Goal: Complete application form

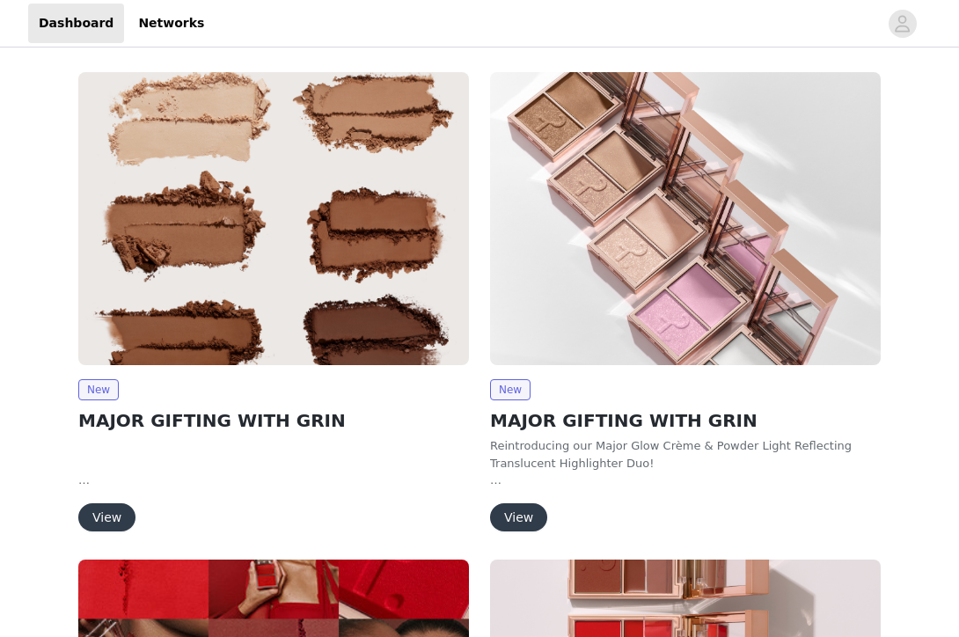
click at [114, 512] on button "View" at bounding box center [106, 517] width 57 height 28
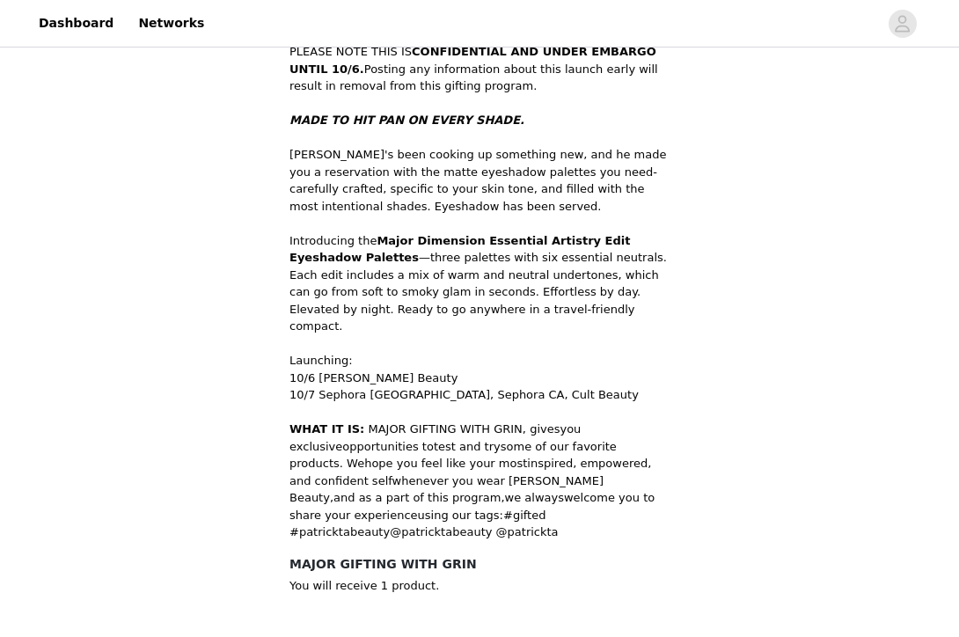
scroll to position [608, 0]
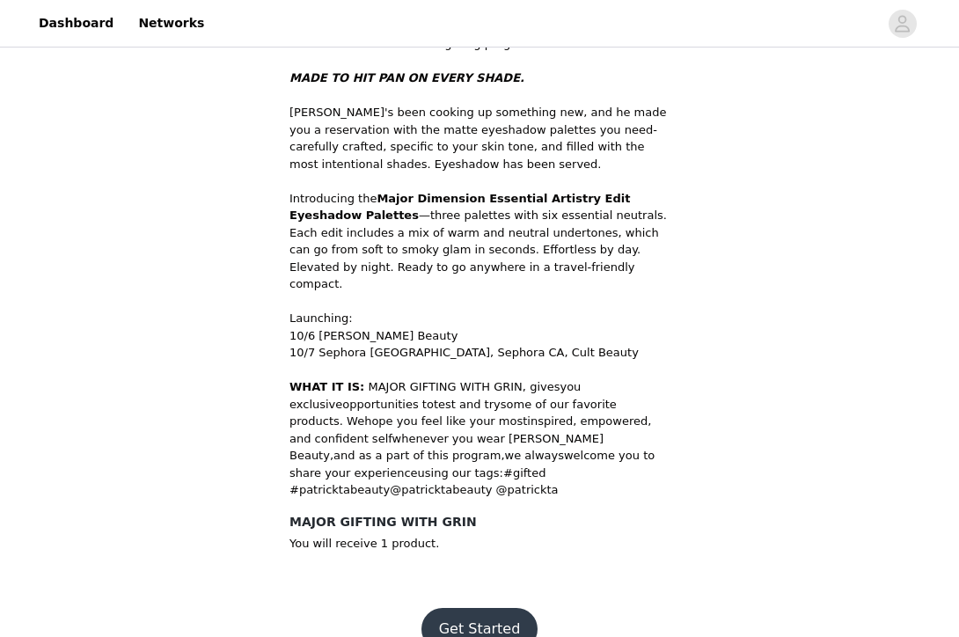
click at [465, 608] on button "Get Started" at bounding box center [479, 629] width 117 height 42
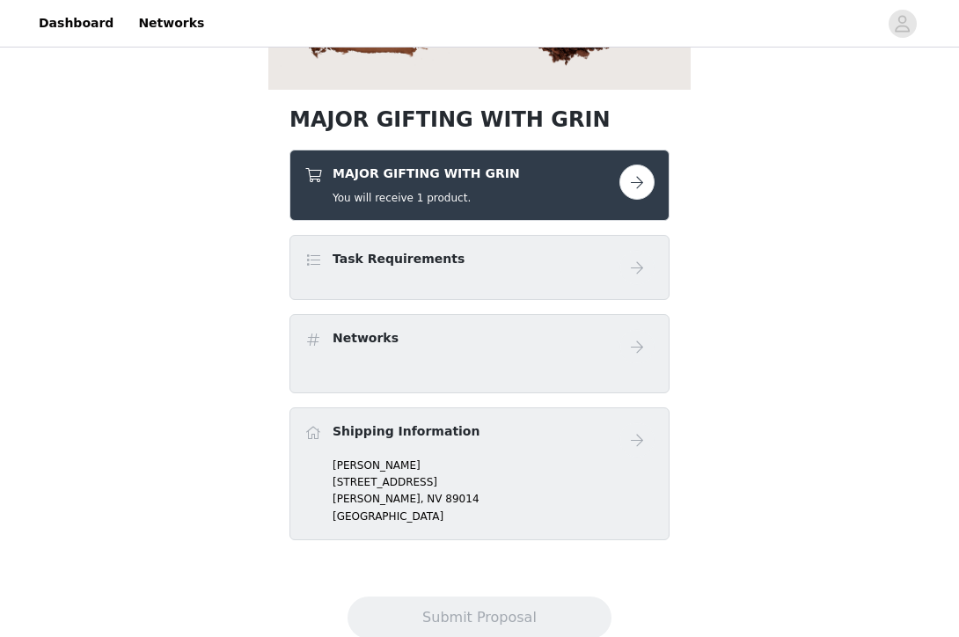
scroll to position [428, 0]
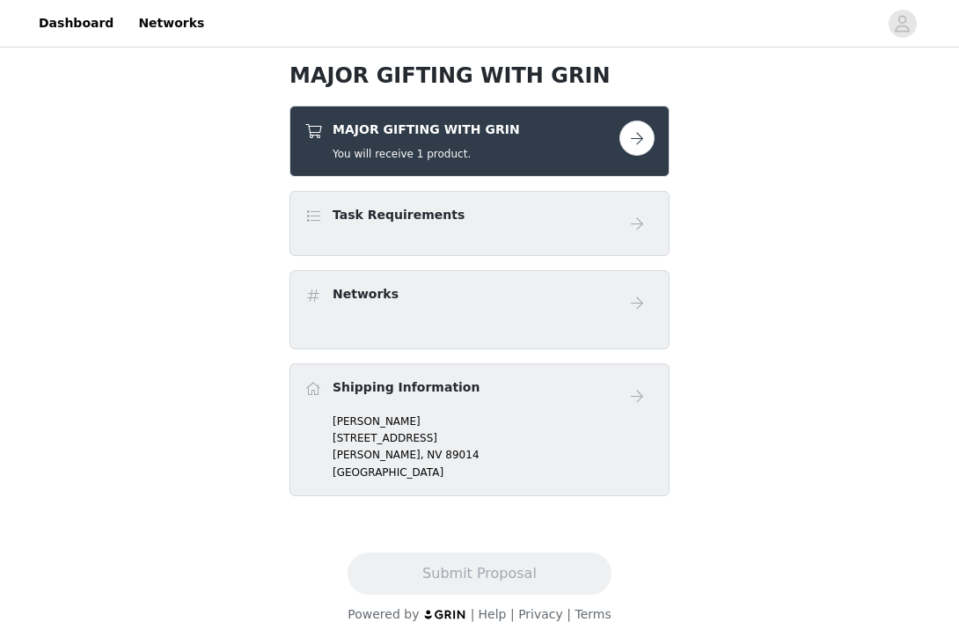
click at [638, 133] on button "button" at bounding box center [636, 138] width 35 height 35
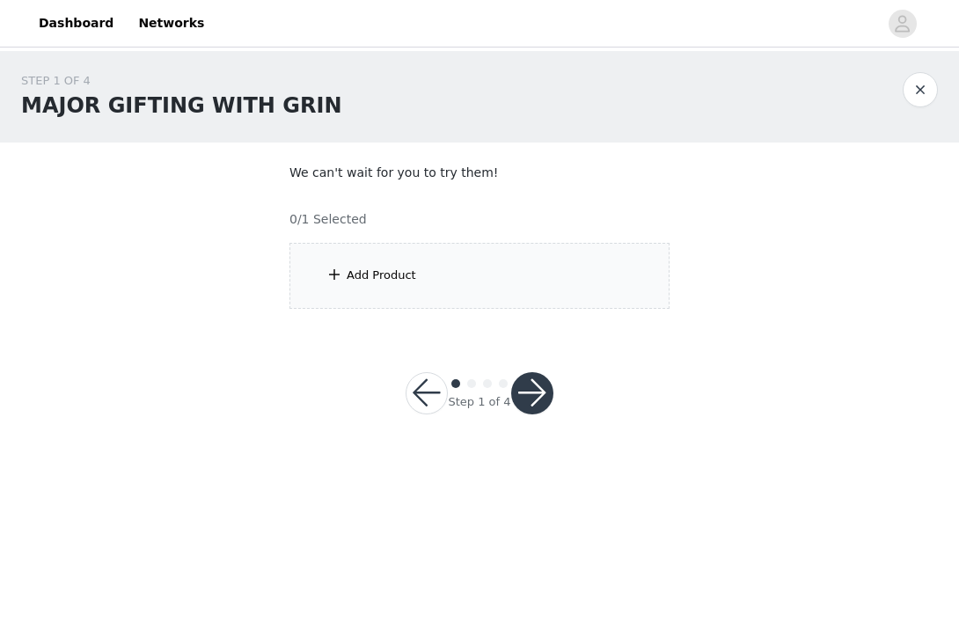
click at [450, 275] on div "Add Product" at bounding box center [479, 276] width 380 height 66
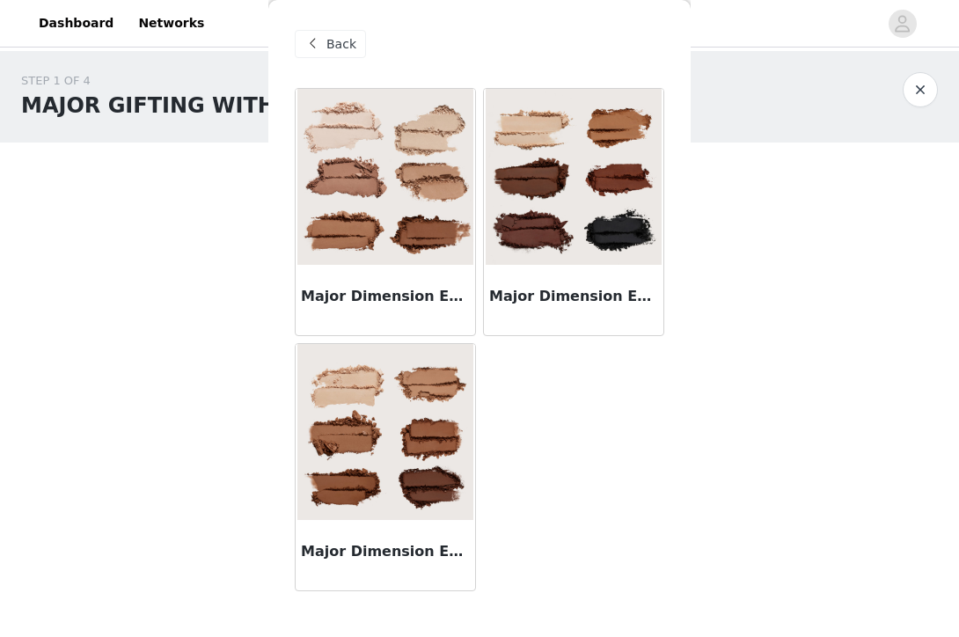
click at [408, 253] on img at bounding box center [385, 177] width 176 height 176
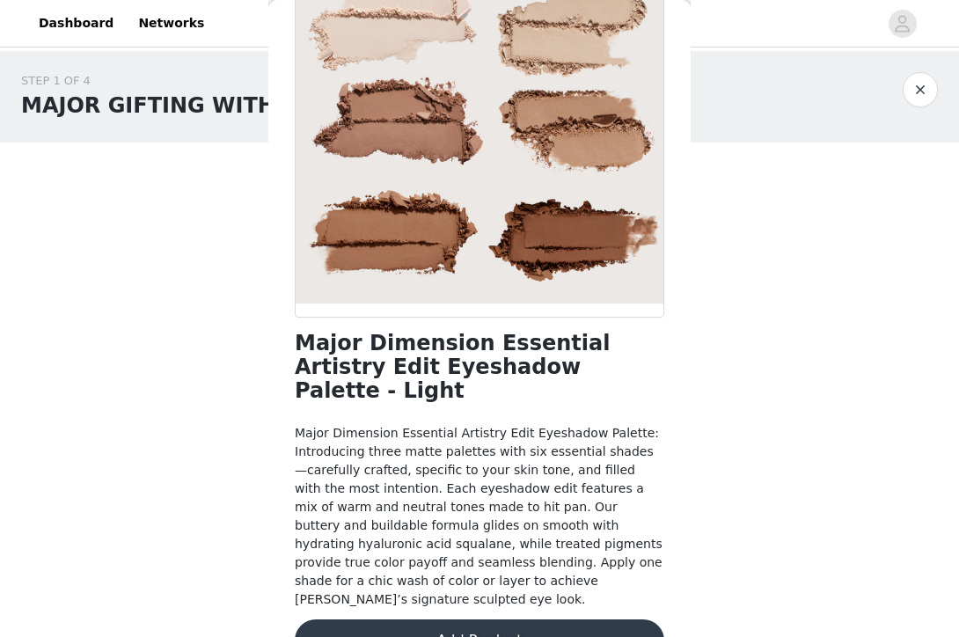
scroll to position [170, 0]
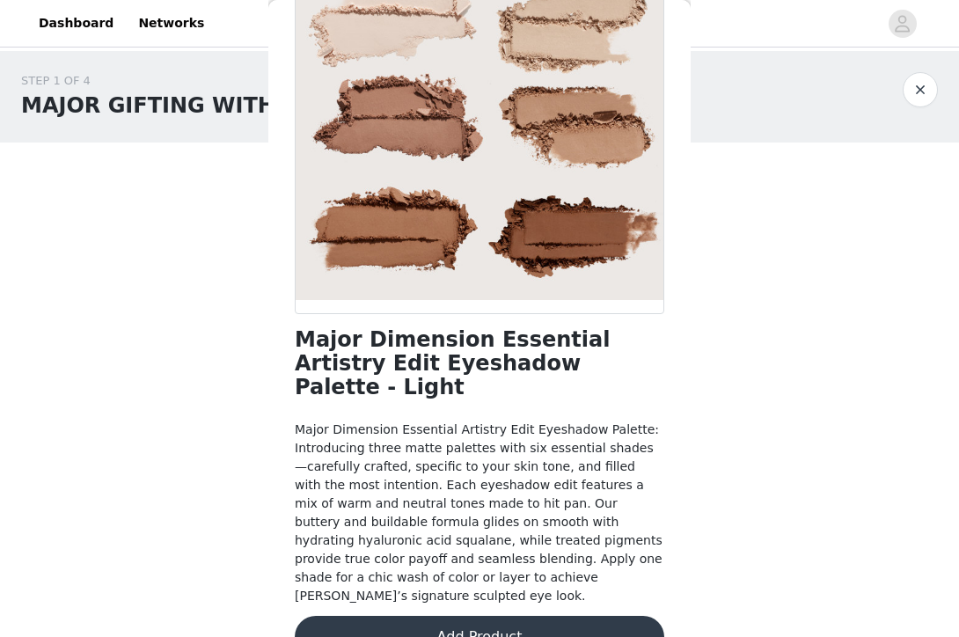
click at [487, 616] on button "Add Product" at bounding box center [480, 637] width 370 height 42
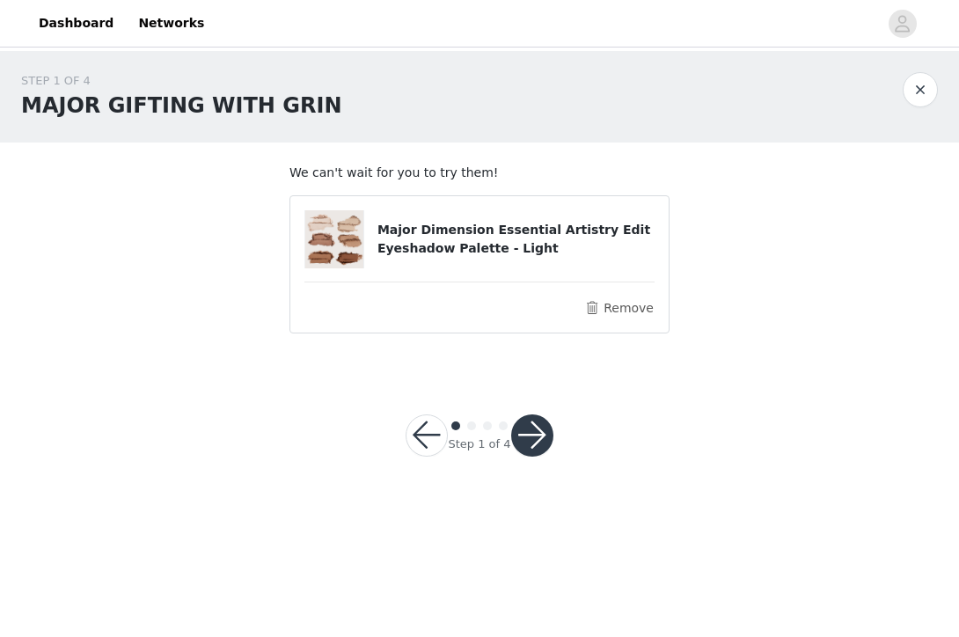
click at [527, 431] on button "button" at bounding box center [532, 435] width 42 height 42
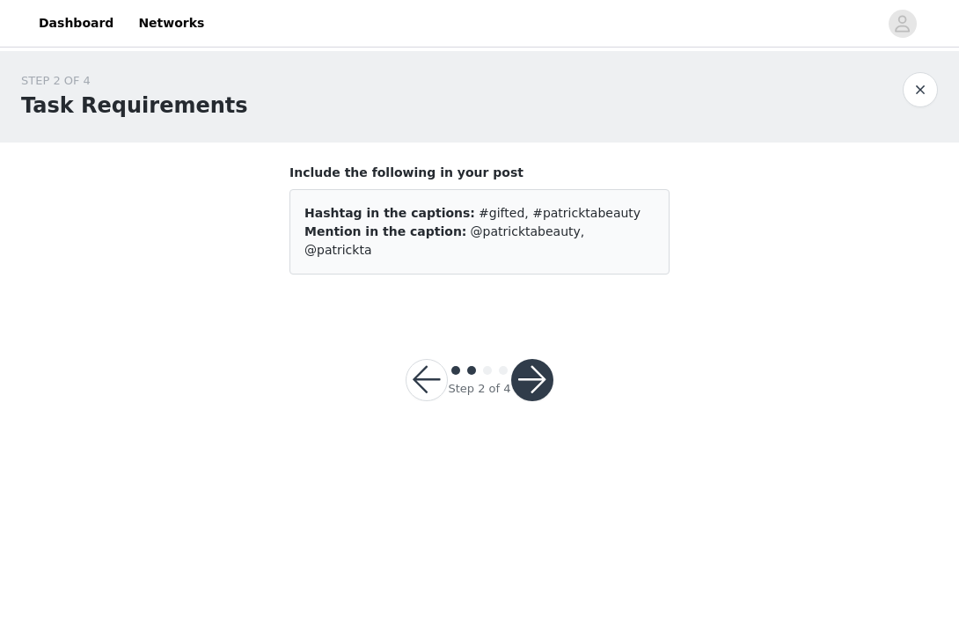
click at [520, 364] on button "button" at bounding box center [532, 380] width 42 height 42
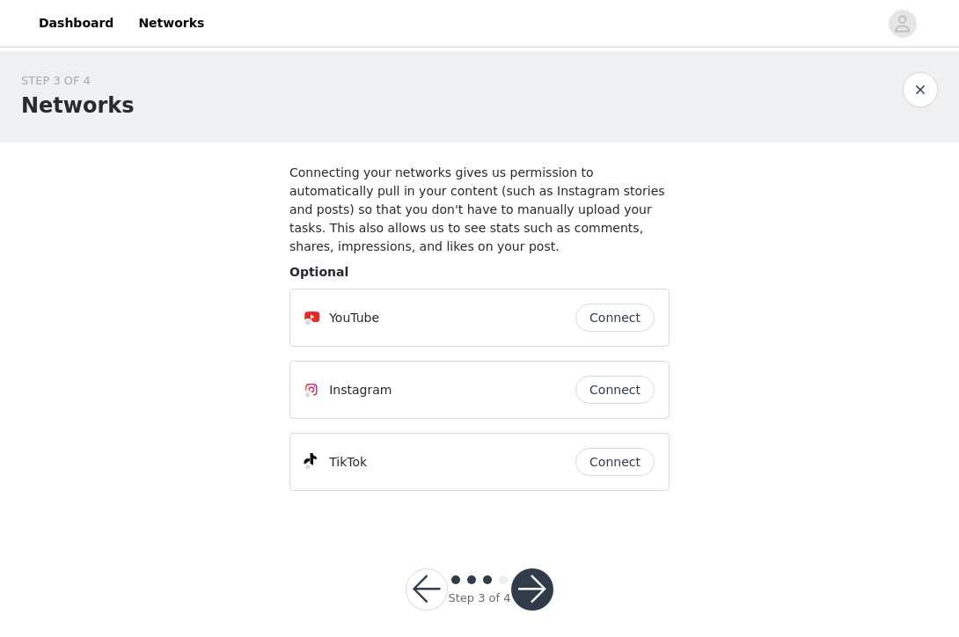
click at [527, 587] on button "button" at bounding box center [532, 589] width 42 height 42
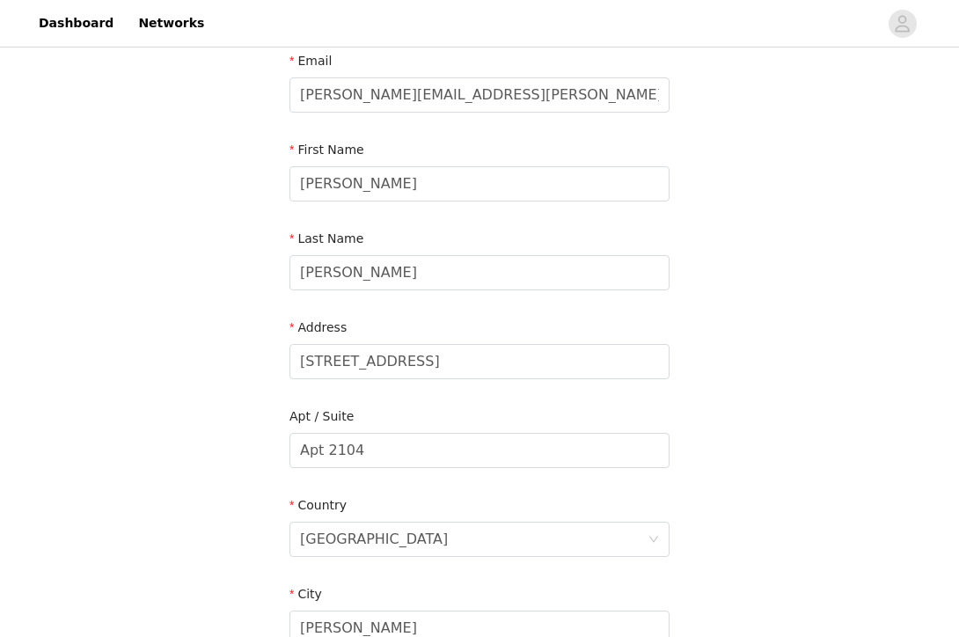
scroll to position [125, 0]
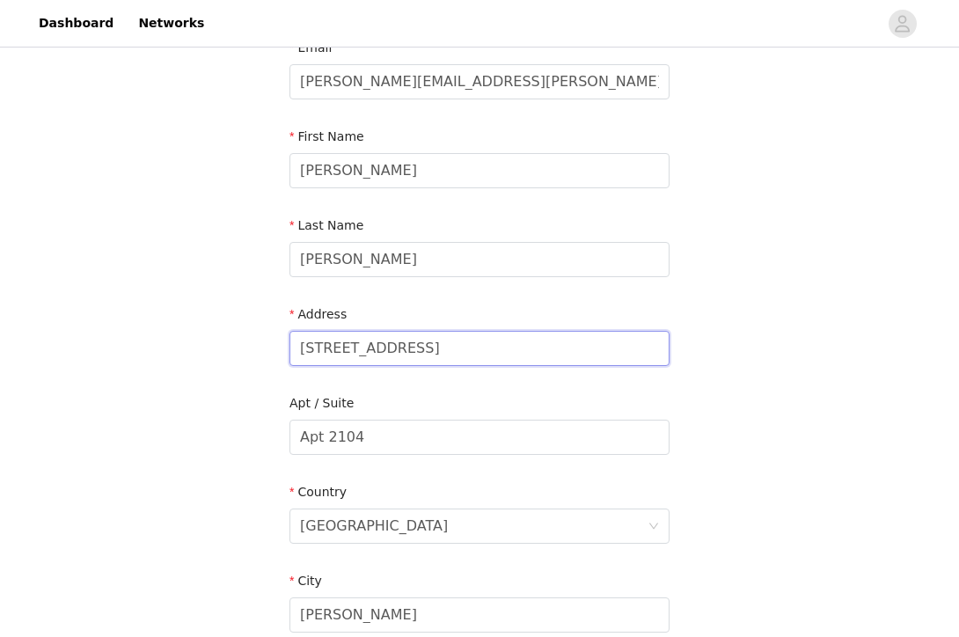
drag, startPoint x: 482, startPoint y: 342, endPoint x: 248, endPoint y: 343, distance: 234.0
click at [248, 343] on div "STEP 4 OF 4 Shipping Information Email [PERSON_NAME][EMAIL_ADDRESS][PERSON_NAME…" at bounding box center [479, 437] width 959 height 1022
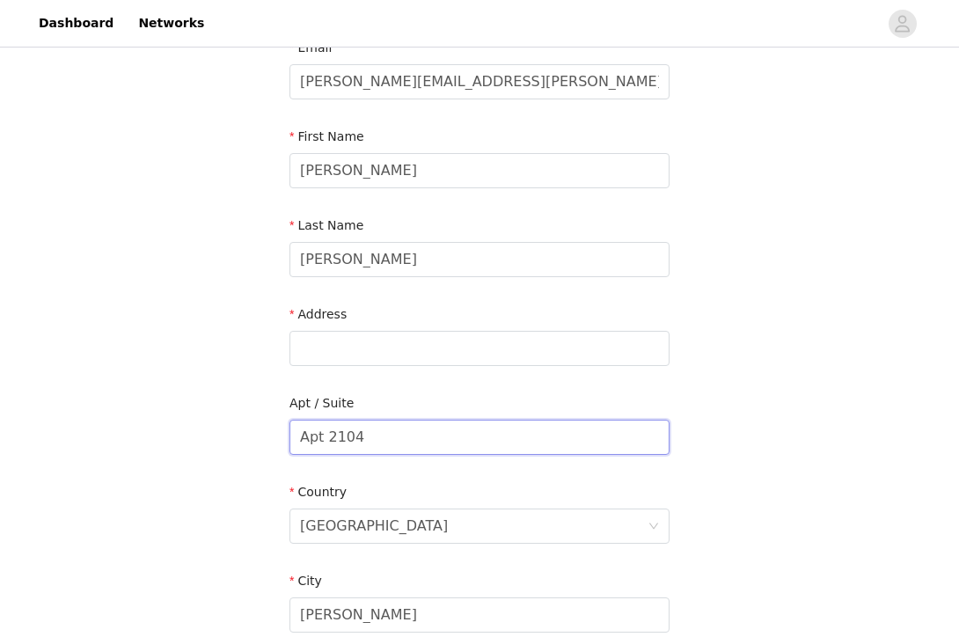
drag, startPoint x: 425, startPoint y: 427, endPoint x: 219, endPoint y: 441, distance: 206.4
click at [219, 441] on div "STEP 4 OF 4 Shipping Information Email [PERSON_NAME][EMAIL_ADDRESS][PERSON_NAME…" at bounding box center [479, 437] width 959 height 1022
drag, startPoint x: 403, startPoint y: 432, endPoint x: 176, endPoint y: 436, distance: 227.1
click at [176, 436] on div "STEP 4 OF 4 Shipping Information Email [PERSON_NAME][EMAIL_ADDRESS][PERSON_NAME…" at bounding box center [479, 437] width 959 height 1022
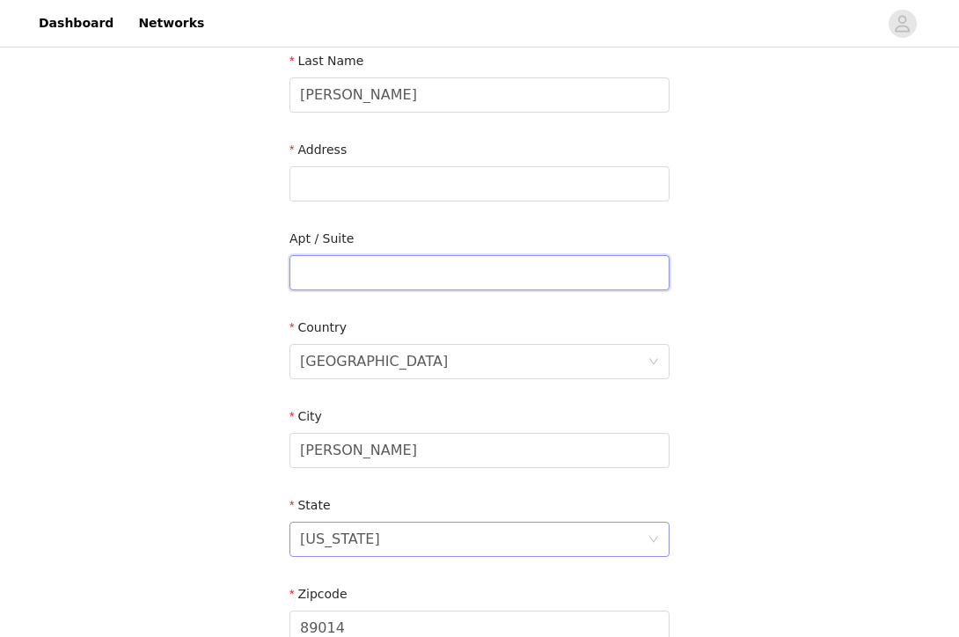
scroll to position [317, 0]
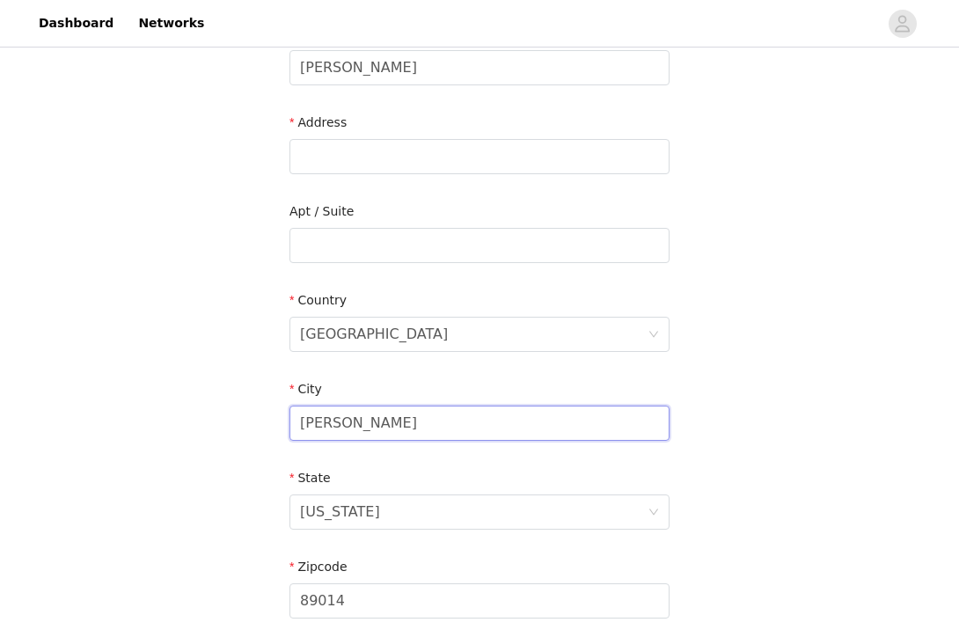
drag, startPoint x: 413, startPoint y: 416, endPoint x: 198, endPoint y: 419, distance: 214.7
click at [198, 419] on div "STEP 4 OF 4 Shipping Information Email [PERSON_NAME][EMAIL_ADDRESS][PERSON_NAME…" at bounding box center [479, 245] width 959 height 1022
drag, startPoint x: 381, startPoint y: 510, endPoint x: 266, endPoint y: 504, distance: 115.4
click at [266, 504] on div "STEP 4 OF 4 Shipping Information Email [PERSON_NAME][EMAIL_ADDRESS][PERSON_NAME…" at bounding box center [479, 245] width 959 height 1022
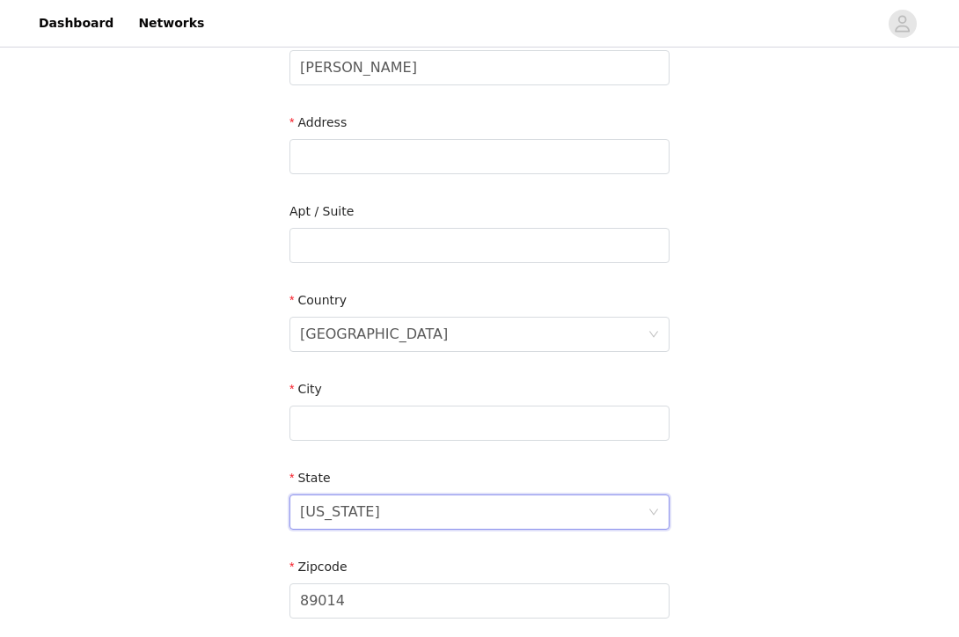
click at [366, 487] on div "State" at bounding box center [479, 482] width 380 height 26
click at [371, 519] on div "[US_STATE]" at bounding box center [474, 511] width 348 height 33
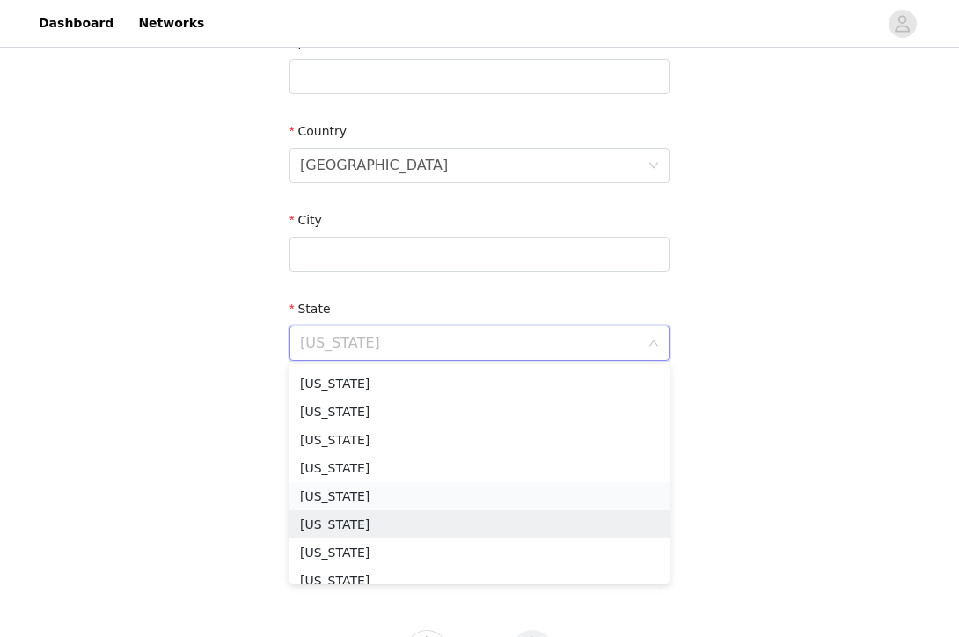
scroll to position [957, 0]
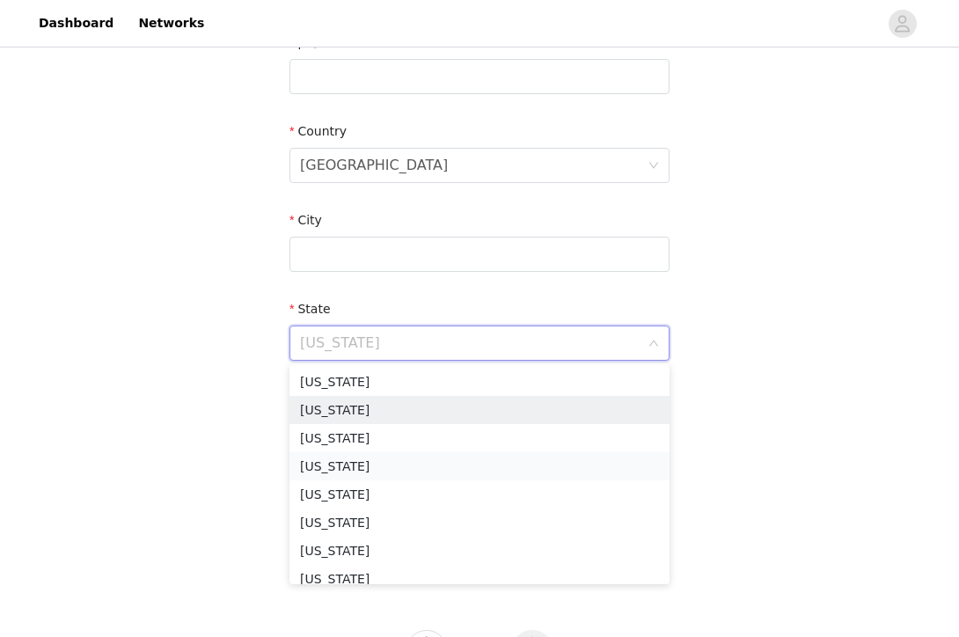
click at [356, 472] on li "[US_STATE]" at bounding box center [479, 466] width 380 height 28
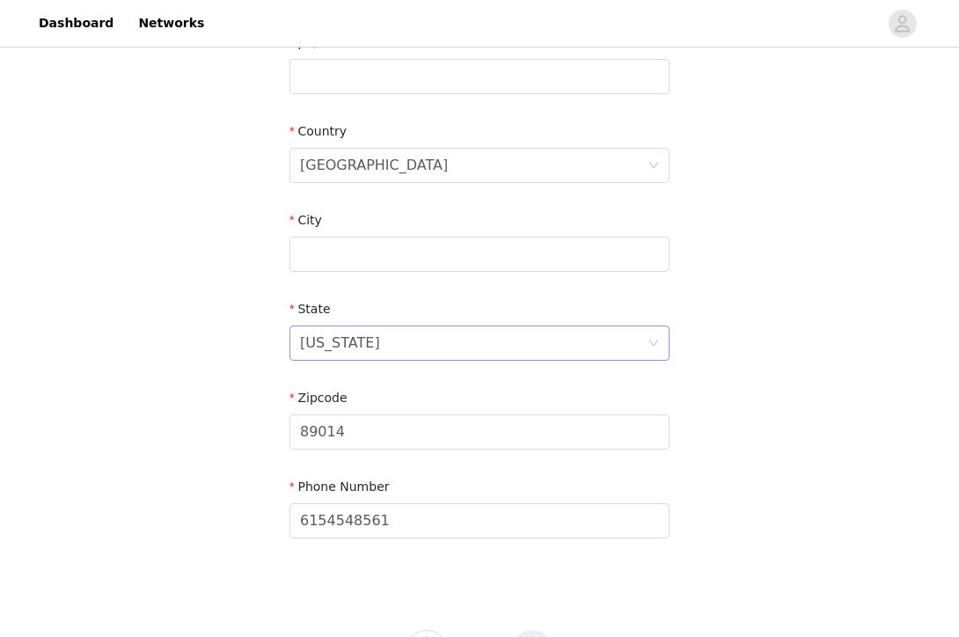
click at [382, 344] on div "[US_STATE]" at bounding box center [474, 342] width 348 height 33
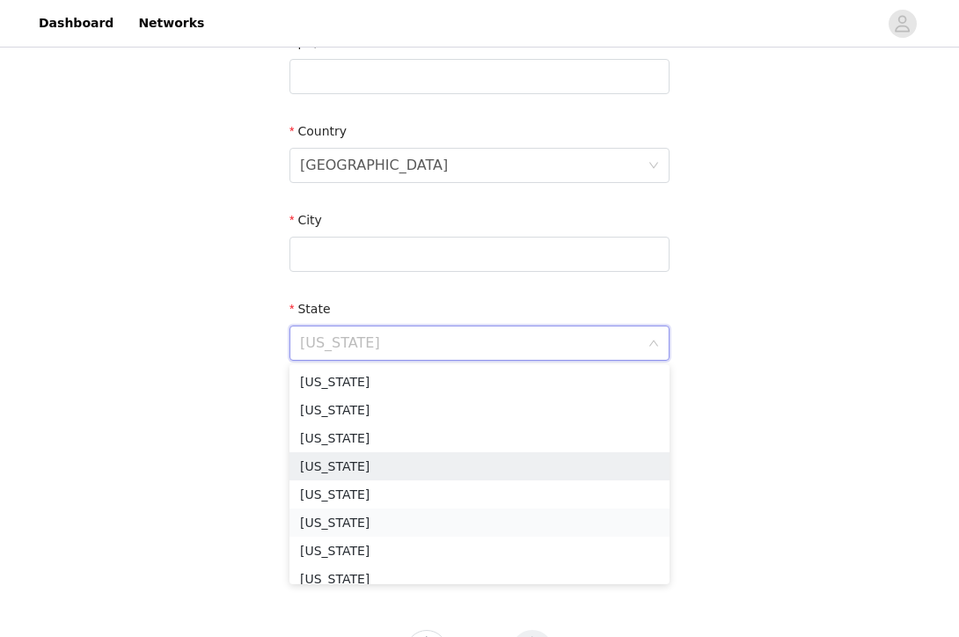
click at [355, 515] on li "[US_STATE]" at bounding box center [479, 523] width 380 height 28
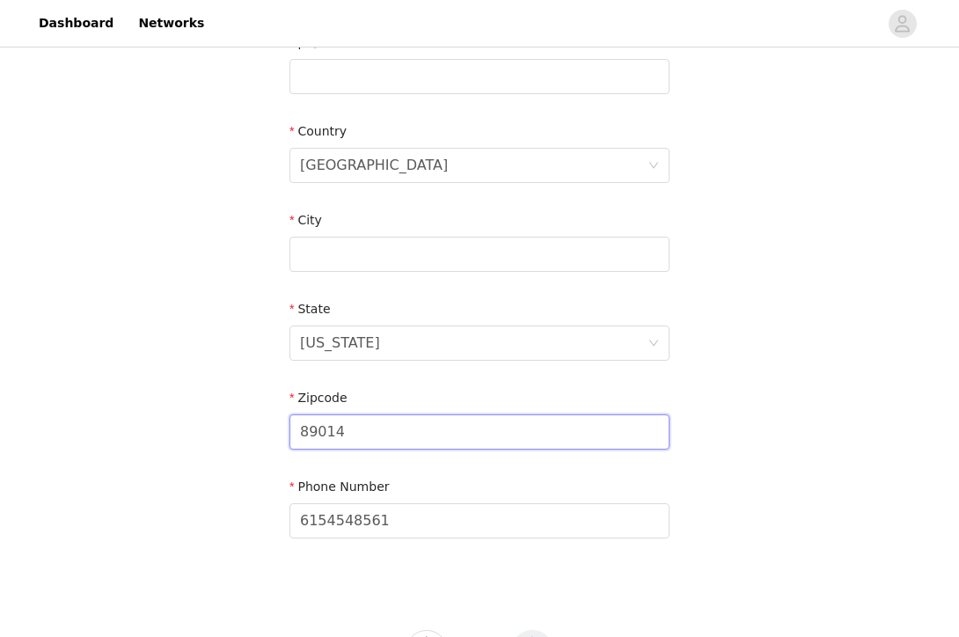
drag, startPoint x: 303, startPoint y: 425, endPoint x: 251, endPoint y: 425, distance: 51.9
click at [251, 425] on div "STEP 4 OF 4 Shipping Information Email [PERSON_NAME][EMAIL_ADDRESS][PERSON_NAME…" at bounding box center [479, 76] width 959 height 1022
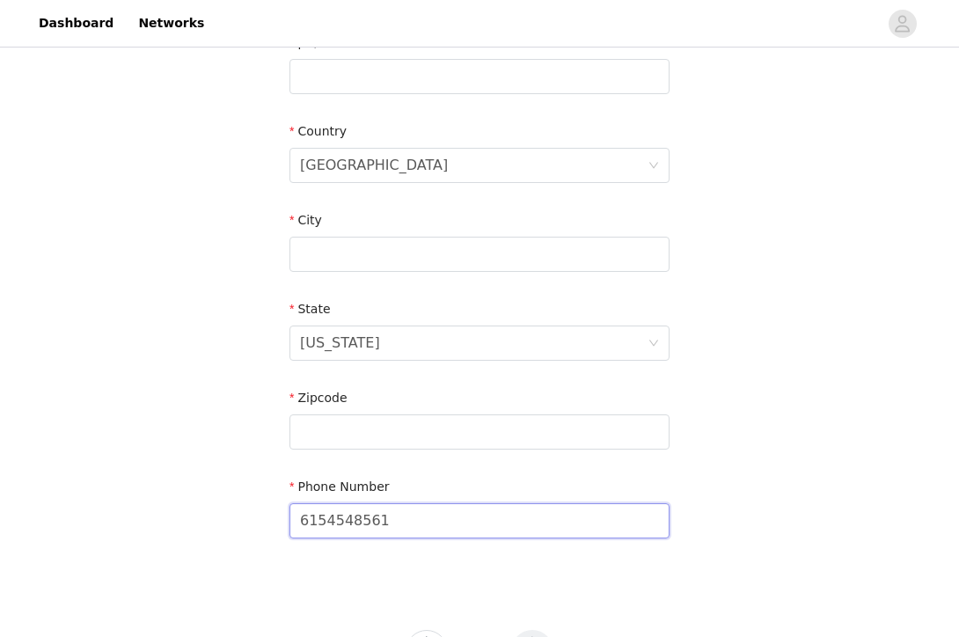
click at [422, 516] on input "6154548561" at bounding box center [479, 520] width 380 height 35
click at [407, 407] on div "Zipcode" at bounding box center [479, 402] width 380 height 26
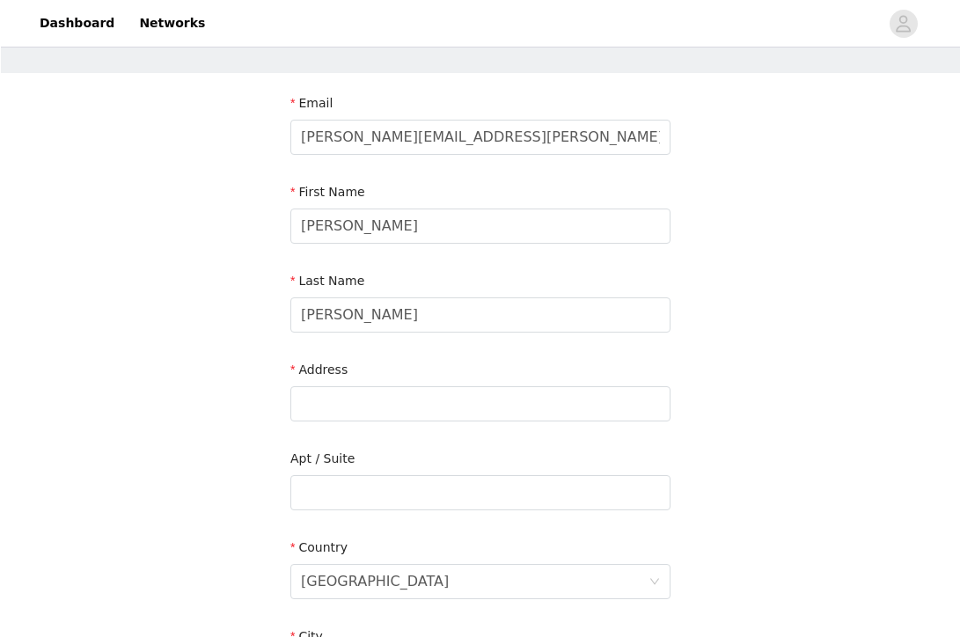
scroll to position [44, 0]
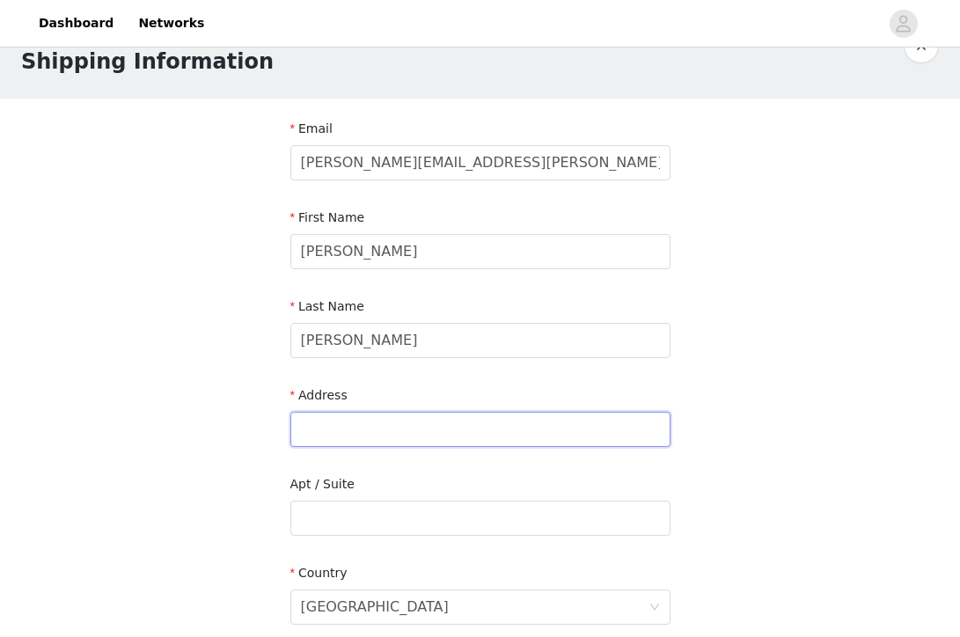
click at [357, 428] on input "text" at bounding box center [480, 429] width 380 height 35
paste input "[STREET_ADDRESS]"
type input "[STREET_ADDRESS]"
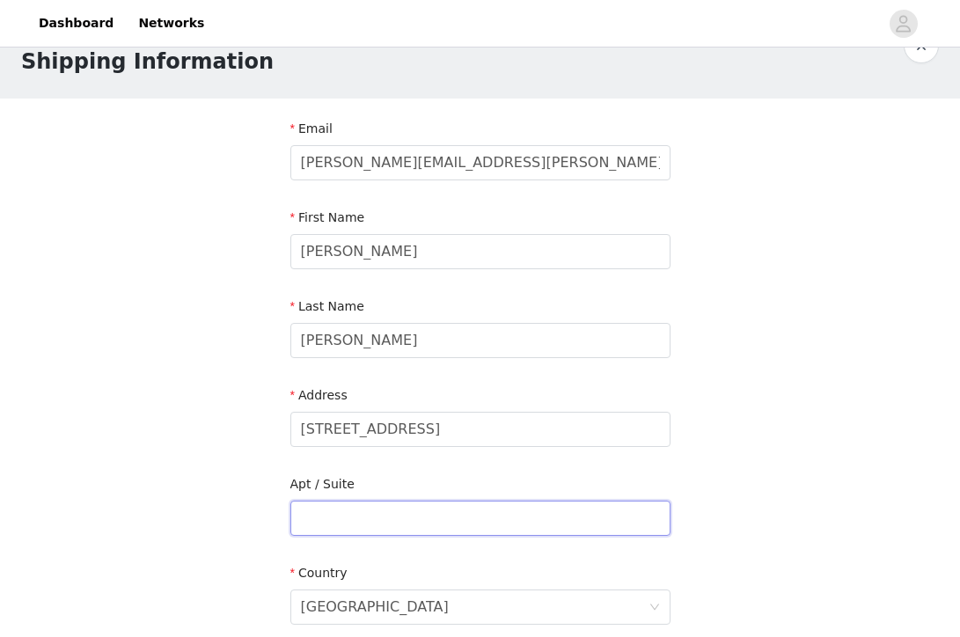
click at [349, 522] on input "text" at bounding box center [480, 518] width 380 height 35
paste input "21st Floor"
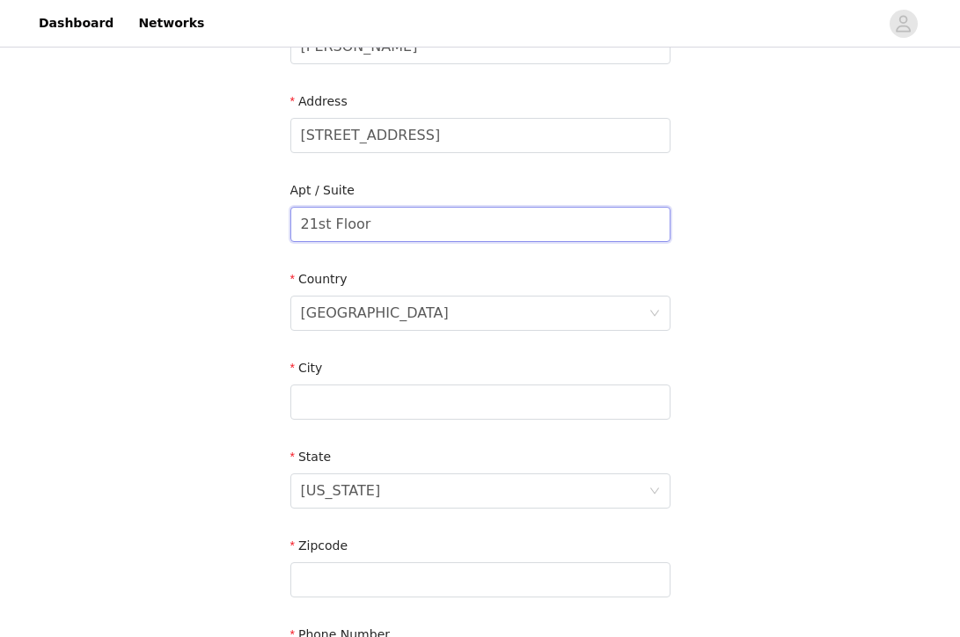
scroll to position [399, 0]
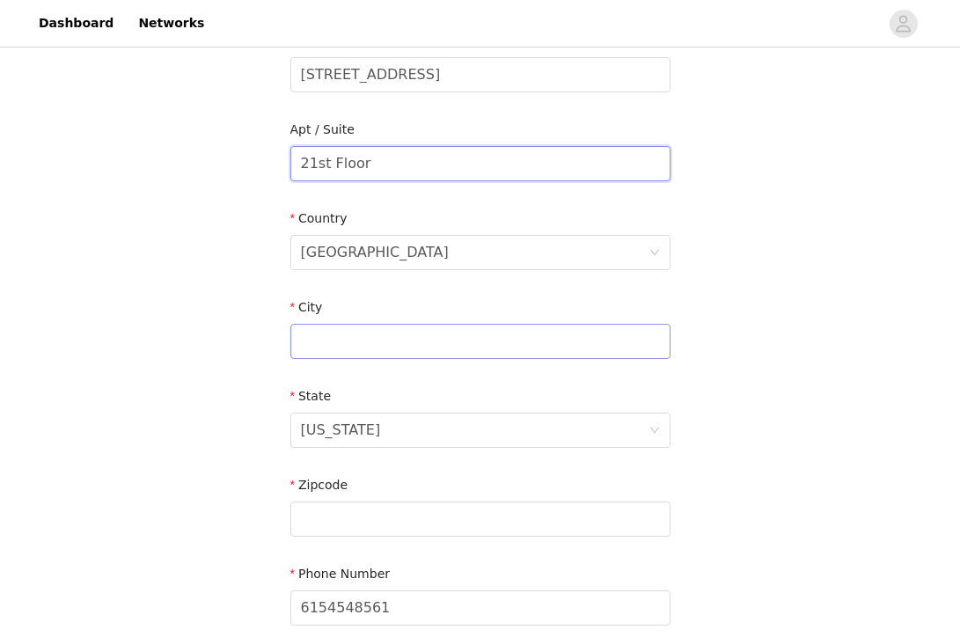
type input "21st Floor"
click at [357, 355] on input "text" at bounding box center [480, 341] width 380 height 35
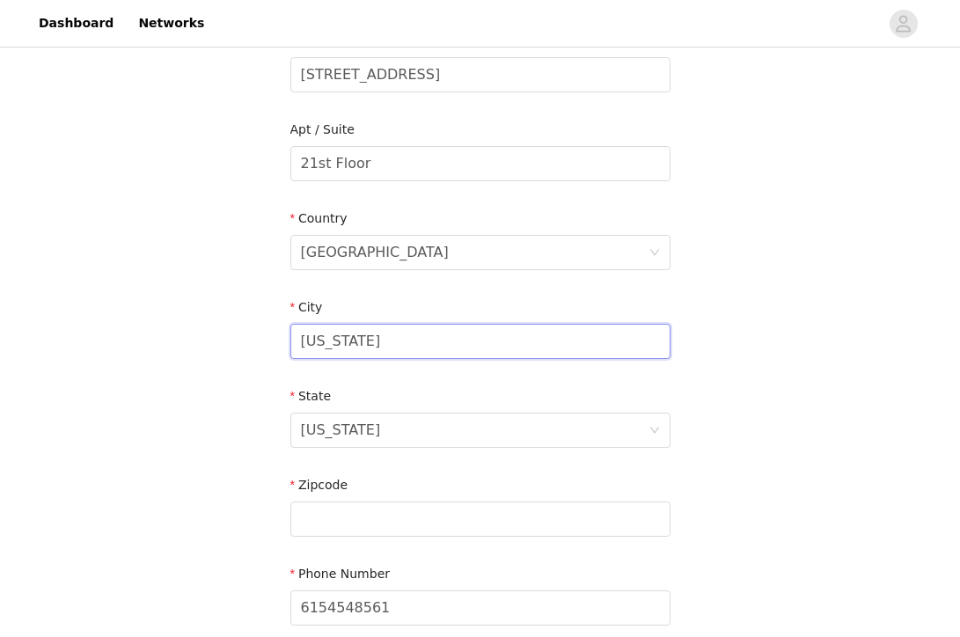
type input "[US_STATE]"
click at [359, 519] on input "text" at bounding box center [480, 519] width 380 height 35
paste input "10006"
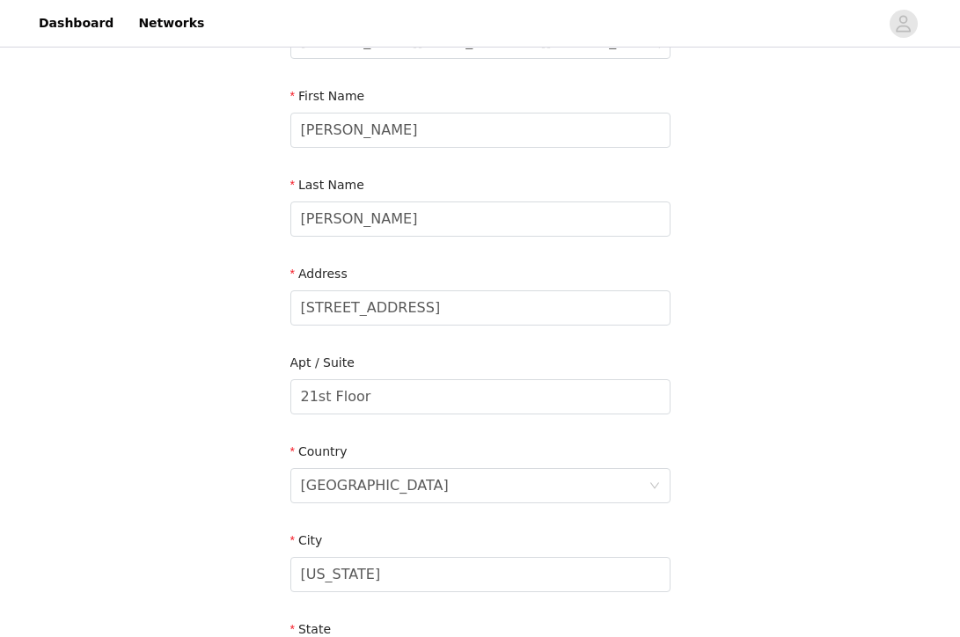
scroll to position [83, 0]
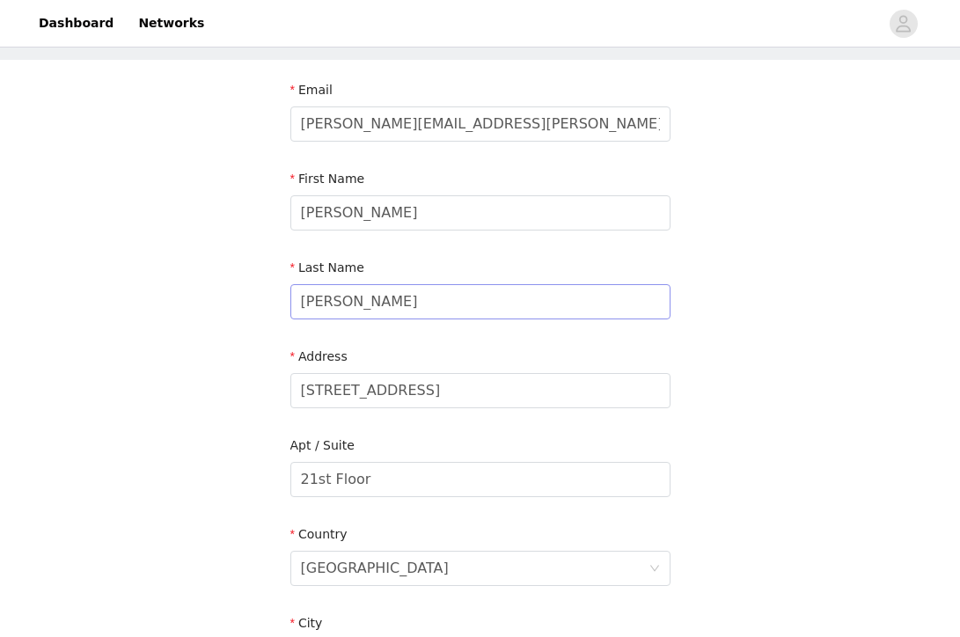
type input "10006"
click at [388, 313] on input "[PERSON_NAME]" at bounding box center [480, 301] width 380 height 35
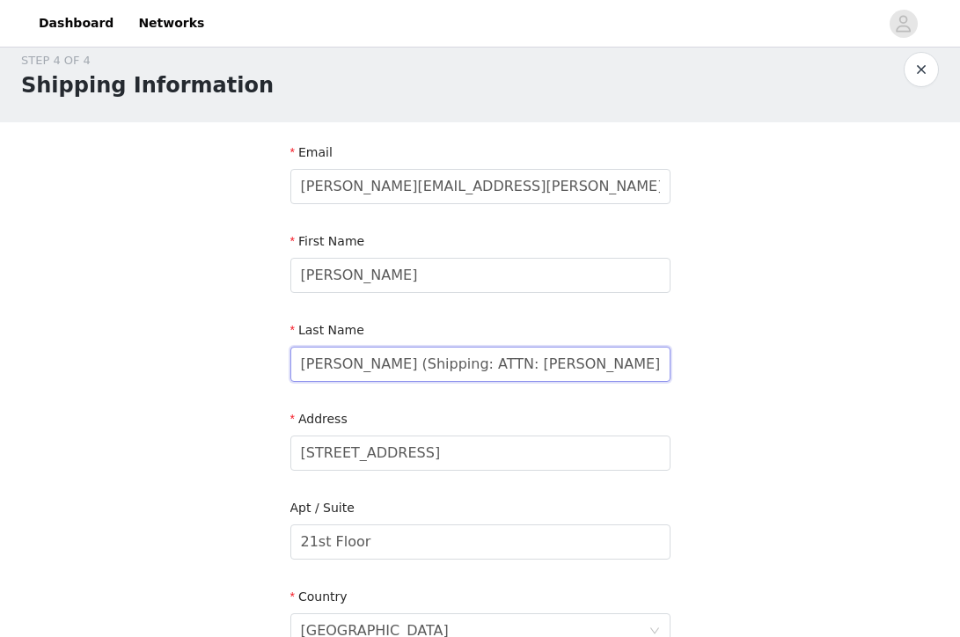
scroll to position [0, 0]
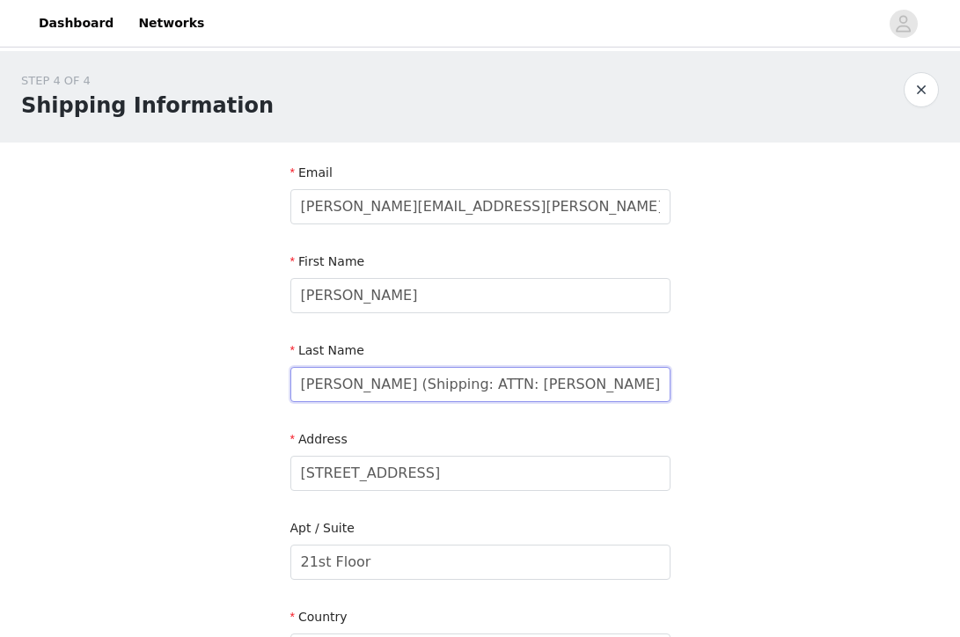
click at [557, 383] on input "[PERSON_NAME] (Shipping: ATTN: [PERSON_NAME]/[PERSON_NAME])" at bounding box center [480, 384] width 380 height 35
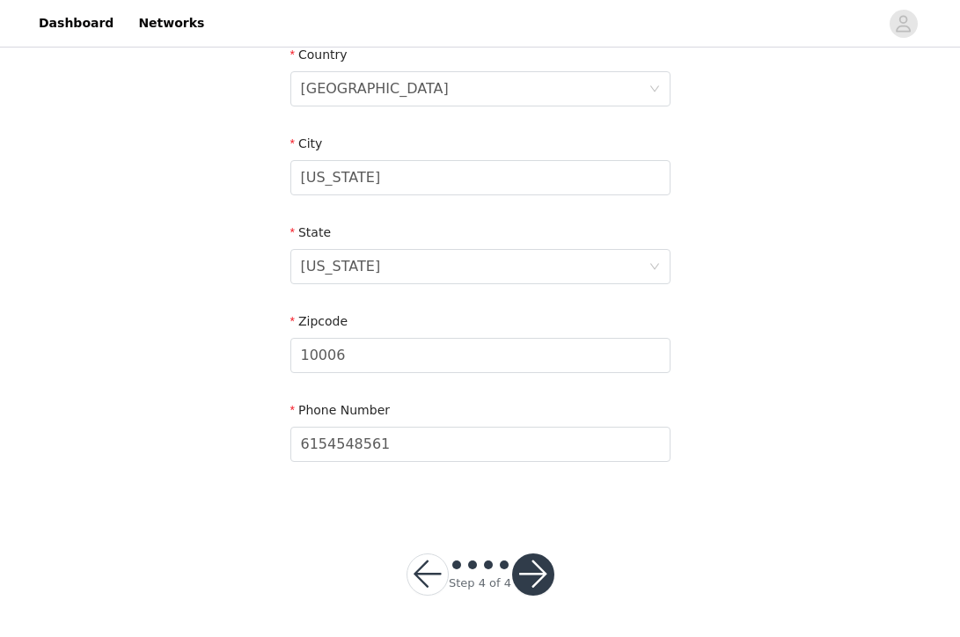
type input "[PERSON_NAME] (Shipping: ATTN: [PERSON_NAME]/[PERSON_NAME])"
click at [532, 582] on button "button" at bounding box center [533, 574] width 42 height 42
